Goal: Transaction & Acquisition: Purchase product/service

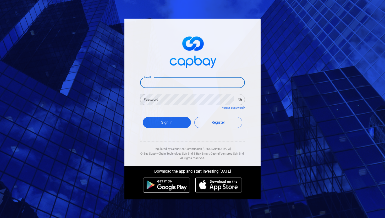
click at [163, 85] on input "Email" at bounding box center [192, 82] width 105 height 11
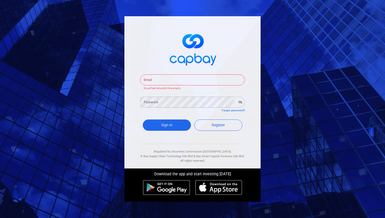
type input "[EMAIL_ADDRESS][DOMAIN_NAME]"
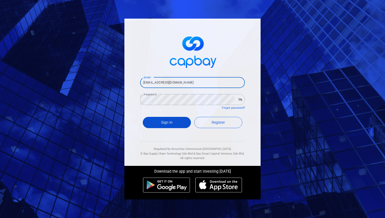
click at [166, 122] on button "Sign In" at bounding box center [167, 122] width 48 height 11
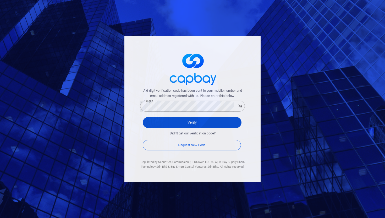
click at [231, 122] on button "Verify" at bounding box center [192, 122] width 99 height 11
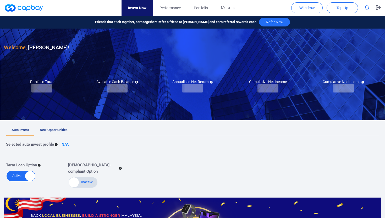
checkbox input "true"
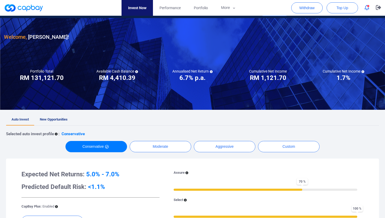
scroll to position [19, 0]
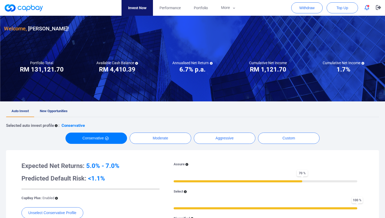
click at [58, 110] on span "New Opportunities" at bounding box center [54, 111] width 28 height 4
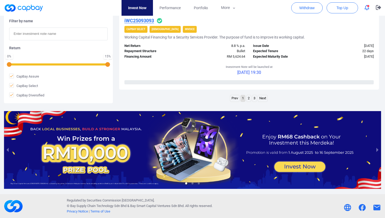
scroll to position [847, 0]
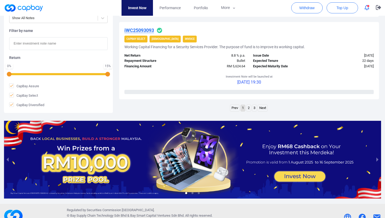
click at [249, 107] on link "2" at bounding box center [248, 108] width 4 height 7
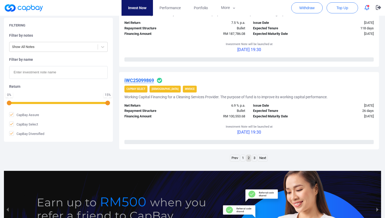
click at [254, 158] on link "3" at bounding box center [254, 158] width 4 height 7
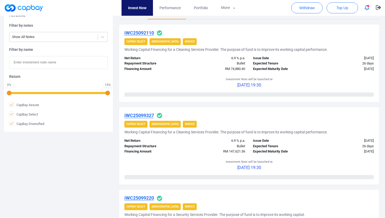
scroll to position [0, 0]
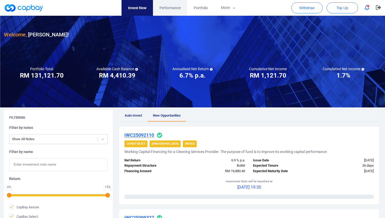
click at [168, 8] on span "Performance" at bounding box center [169, 8] width 21 height 6
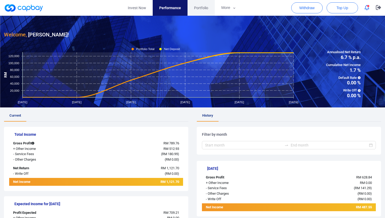
click at [200, 8] on span "Portfolio" at bounding box center [201, 8] width 14 height 6
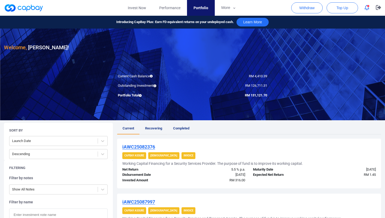
click at [153, 129] on span "Recovering" at bounding box center [153, 128] width 17 height 4
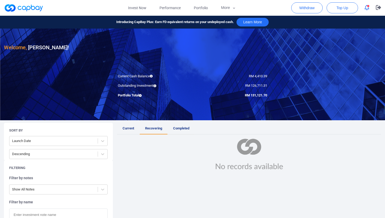
click at [184, 128] on span "Completed" at bounding box center [181, 128] width 16 height 4
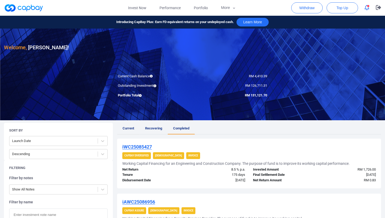
click at [129, 130] on span "Current" at bounding box center [128, 128] width 12 height 4
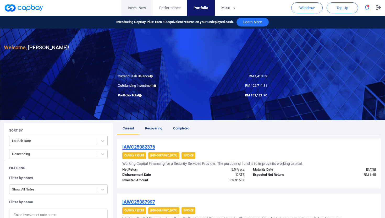
click at [134, 8] on link "Invest Now" at bounding box center [136, 8] width 31 height 16
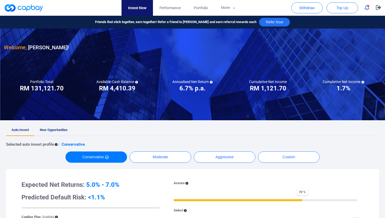
click at [58, 129] on span "New Opportunities" at bounding box center [54, 130] width 28 height 4
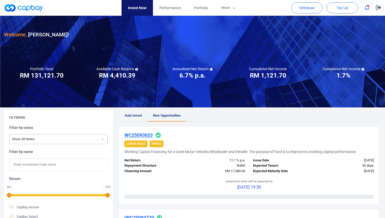
click at [62, 138] on div at bounding box center [53, 139] width 83 height 7
click at [76, 118] on div "Filtering" at bounding box center [58, 117] width 98 height 5
click at [171, 9] on span "Performance" at bounding box center [169, 8] width 21 height 6
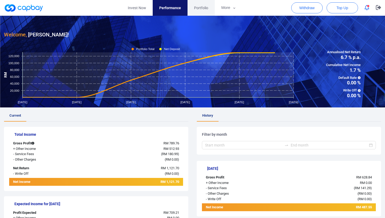
click at [194, 10] on span "Portfolio" at bounding box center [201, 8] width 14 height 6
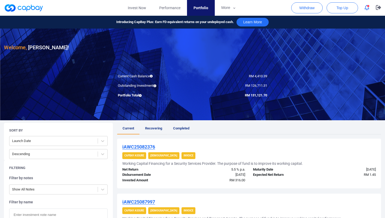
click at [153, 128] on span "Recovering" at bounding box center [153, 128] width 17 height 4
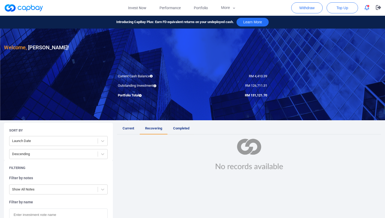
click at [178, 128] on span "Completed" at bounding box center [181, 128] width 16 height 4
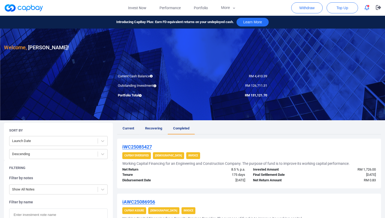
click at [124, 128] on span "Current" at bounding box center [128, 128] width 12 height 4
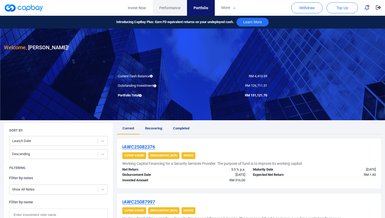
click at [167, 5] on span "Performance" at bounding box center [169, 8] width 21 height 6
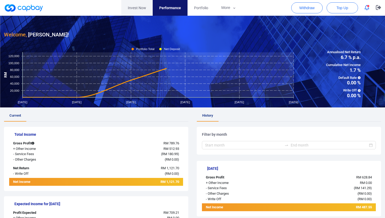
click at [136, 3] on link "Invest Now" at bounding box center [136, 8] width 31 height 16
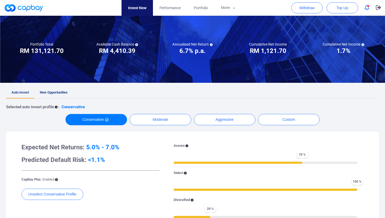
scroll to position [44, 0]
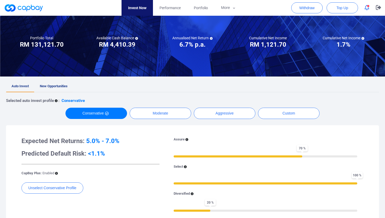
click at [55, 83] on link "New Opportunities" at bounding box center [53, 87] width 39 height 12
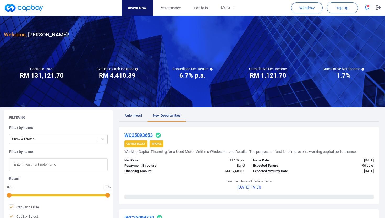
click at [145, 6] on link "Invest Now" at bounding box center [136, 8] width 31 height 16
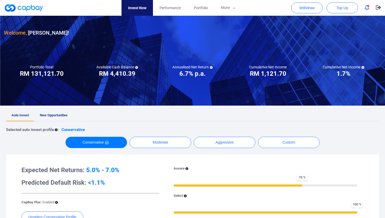
scroll to position [20, 0]
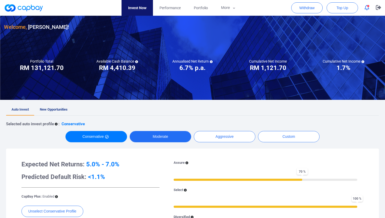
click at [165, 136] on button "Moderate" at bounding box center [160, 136] width 61 height 11
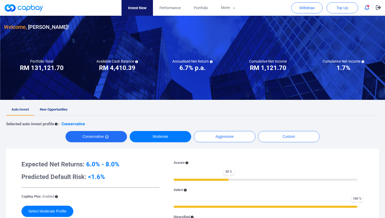
click at [111, 136] on button "Conservative" at bounding box center [95, 136] width 61 height 11
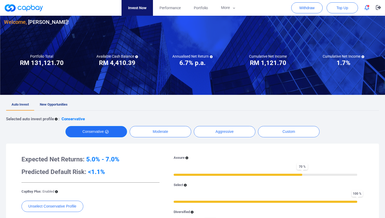
scroll to position [0, 0]
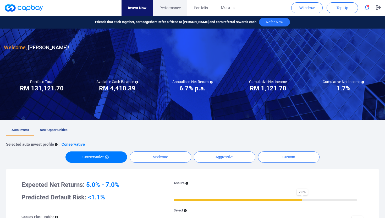
click at [181, 5] on link "Performance" at bounding box center [170, 8] width 34 height 16
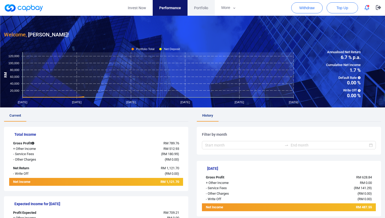
click at [205, 7] on span "Portfolio" at bounding box center [201, 8] width 14 height 6
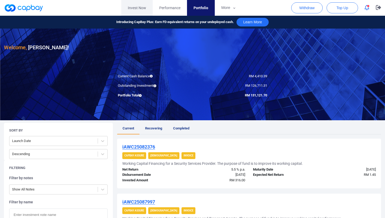
click at [138, 8] on link "Invest Now" at bounding box center [136, 8] width 31 height 16
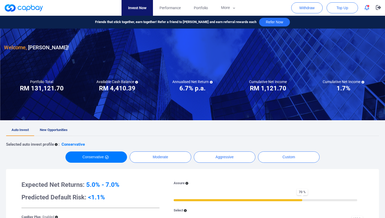
click at [55, 130] on span "New Opportunities" at bounding box center [54, 130] width 28 height 4
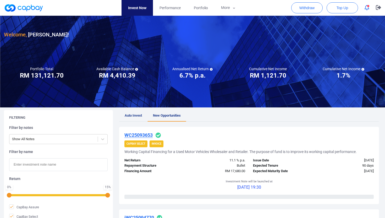
click at [142, 9] on link "Invest Now" at bounding box center [136, 8] width 31 height 16
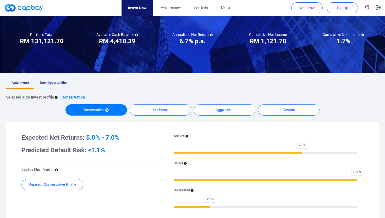
scroll to position [47, 0]
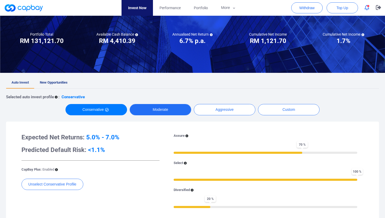
click at [166, 108] on button "Moderate" at bounding box center [160, 109] width 61 height 11
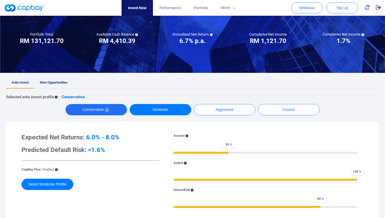
click at [104, 111] on button "Conservative" at bounding box center [95, 109] width 61 height 11
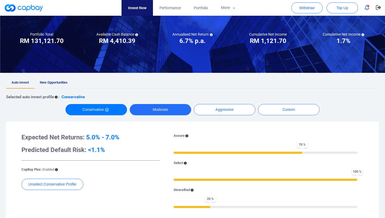
click at [170, 110] on button "Moderate" at bounding box center [160, 109] width 61 height 11
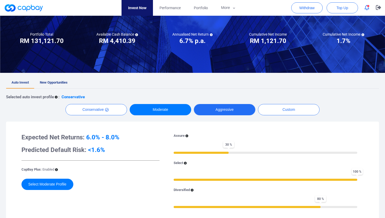
click at [231, 109] on button "Aggressive" at bounding box center [224, 109] width 61 height 11
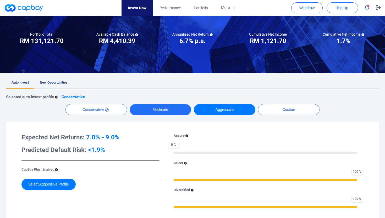
click at [149, 113] on button "Moderate" at bounding box center [160, 109] width 61 height 11
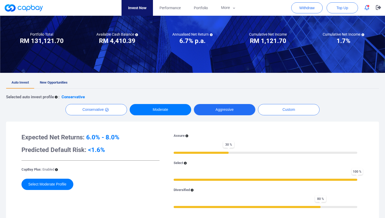
click at [219, 108] on button "Aggressive" at bounding box center [224, 109] width 61 height 11
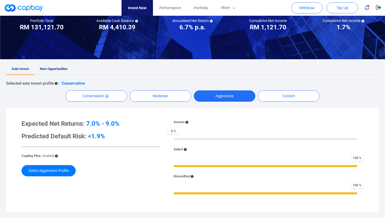
scroll to position [61, 0]
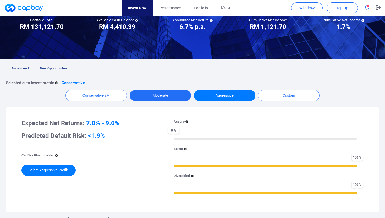
click at [168, 95] on button "Moderate" at bounding box center [160, 95] width 61 height 11
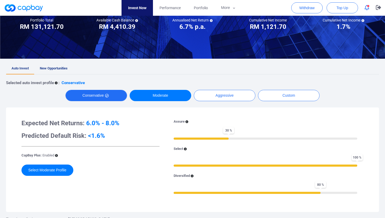
click at [106, 93] on button "Conservative" at bounding box center [95, 95] width 61 height 11
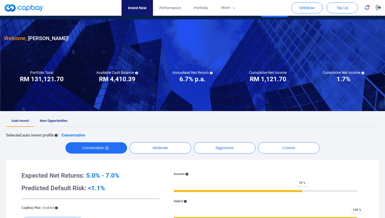
scroll to position [0, 0]
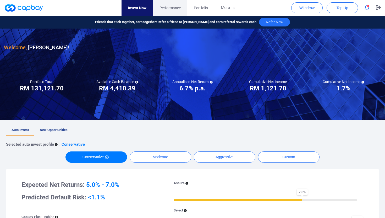
click at [169, 5] on span "Performance" at bounding box center [169, 8] width 21 height 6
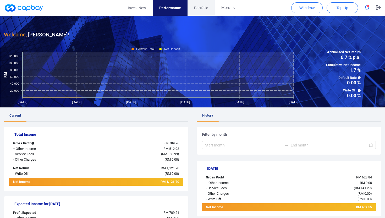
click at [205, 8] on span "Portfolio" at bounding box center [201, 8] width 14 height 6
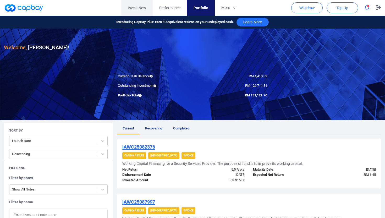
click at [135, 10] on link "Invest Now" at bounding box center [136, 8] width 31 height 16
